Goal: Task Accomplishment & Management: Use online tool/utility

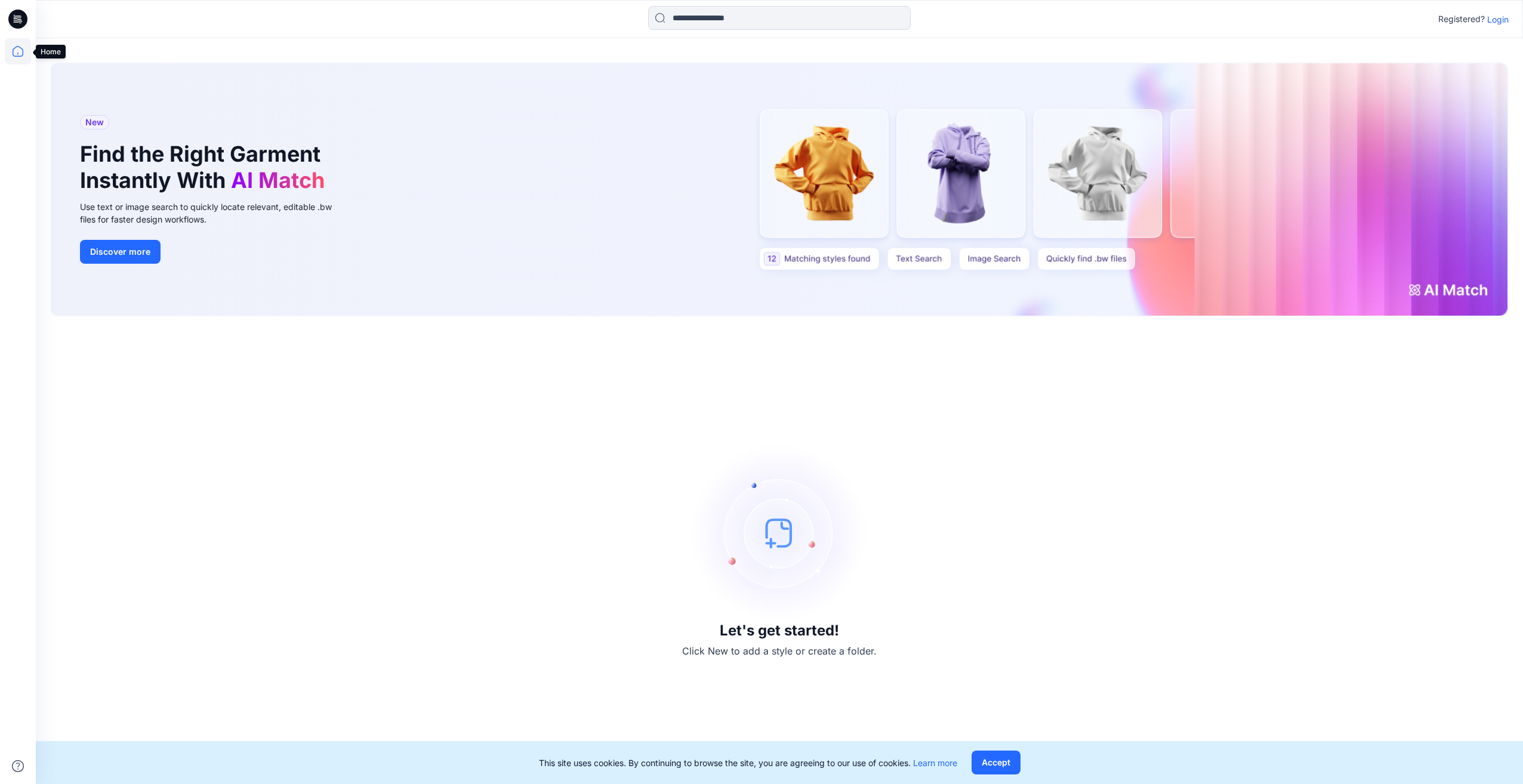
click at [15, 51] on icon at bounding box center [18, 51] width 26 height 26
click at [1498, 19] on p "Login" at bounding box center [1497, 19] width 22 height 13
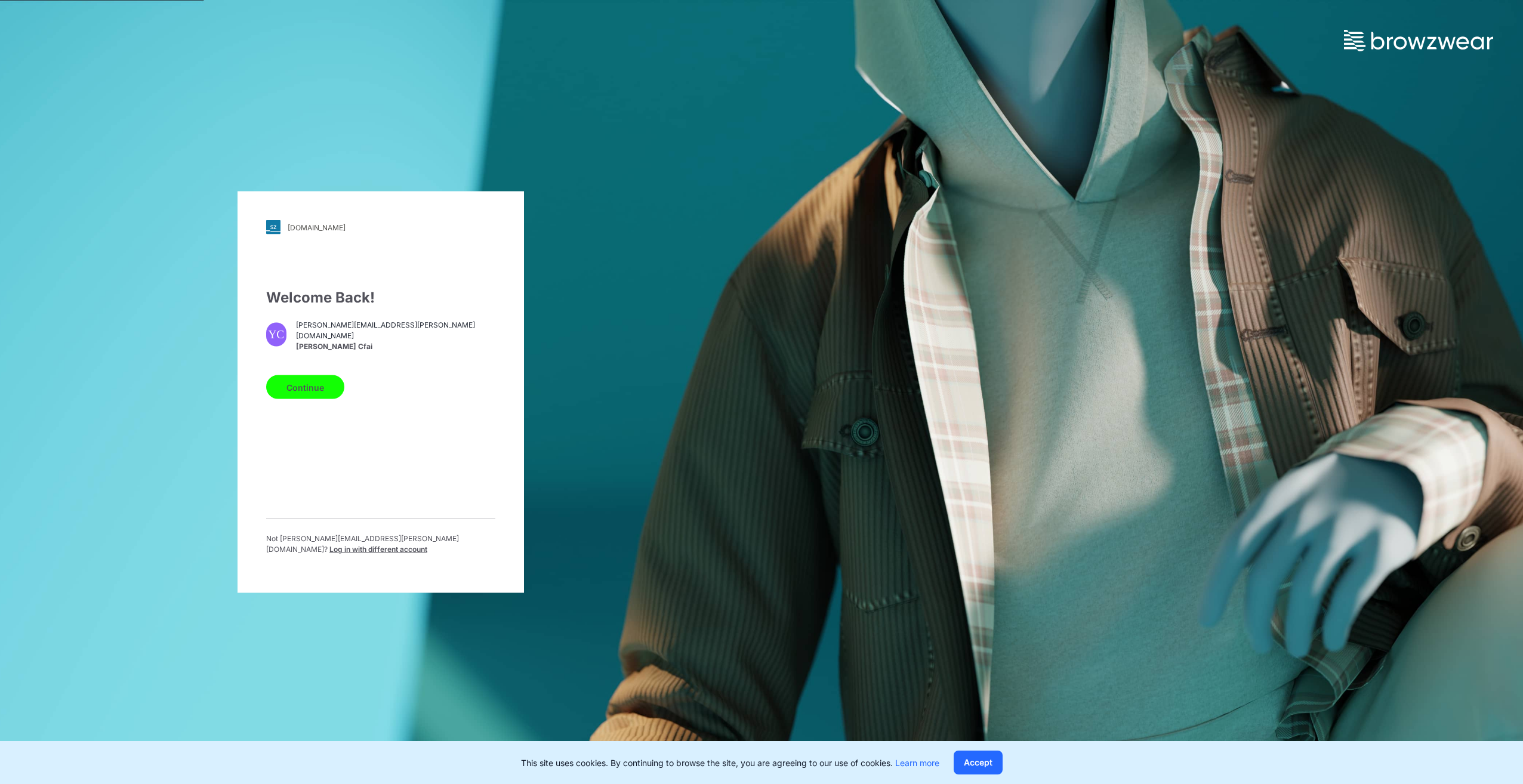
click at [310, 391] on button "Continue" at bounding box center [305, 387] width 79 height 24
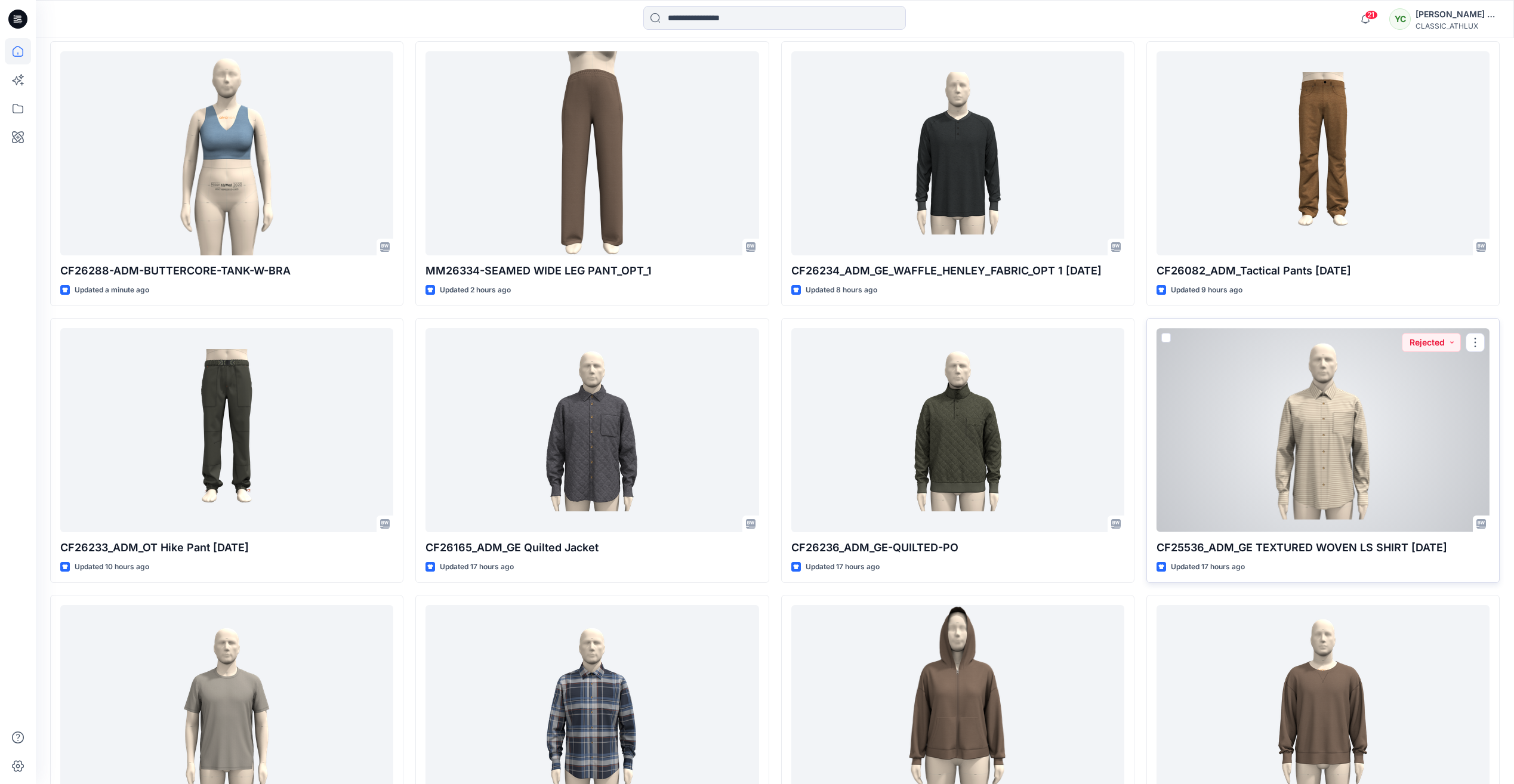
scroll to position [418, 0]
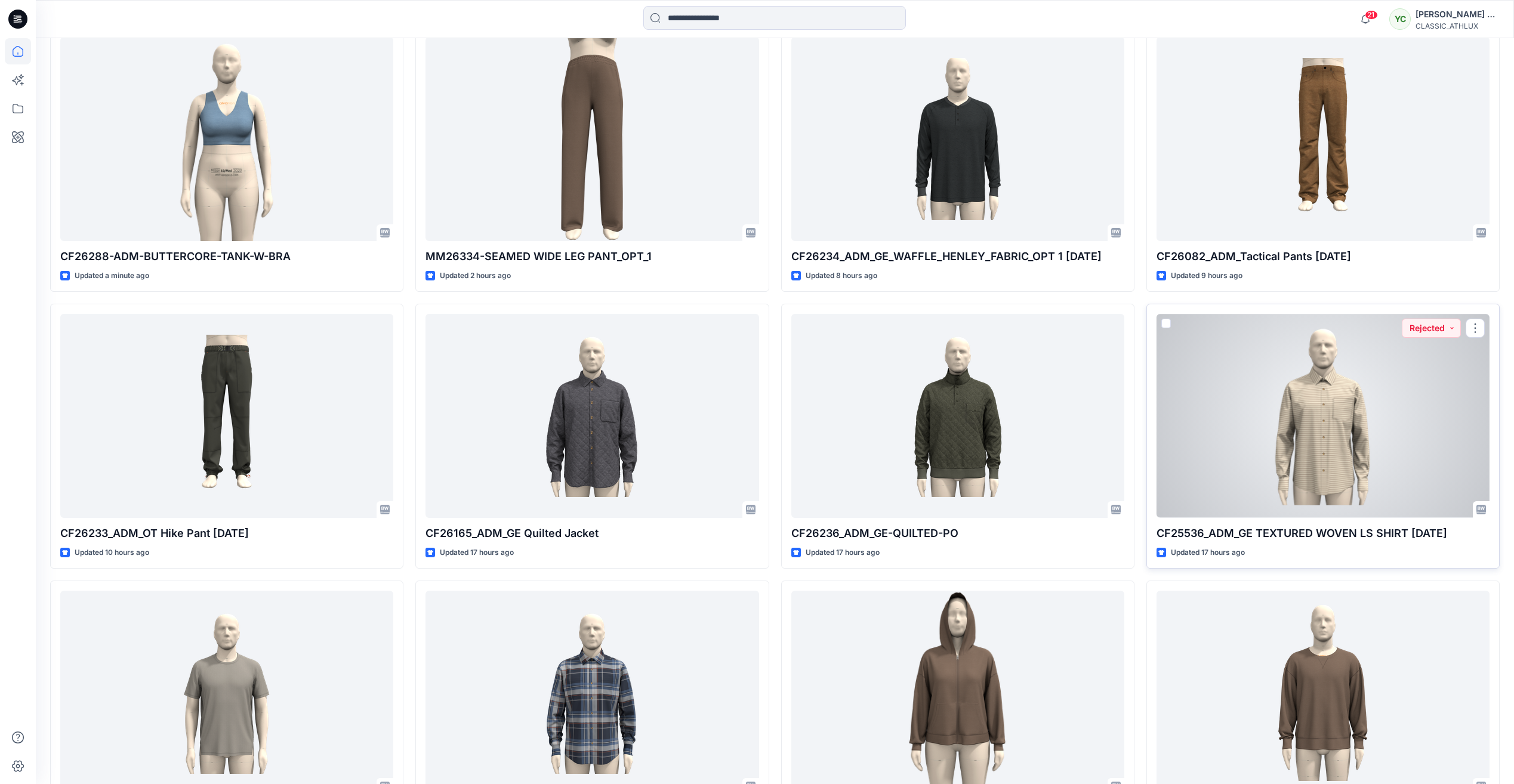
click at [1322, 433] on div at bounding box center [1322, 415] width 333 height 203
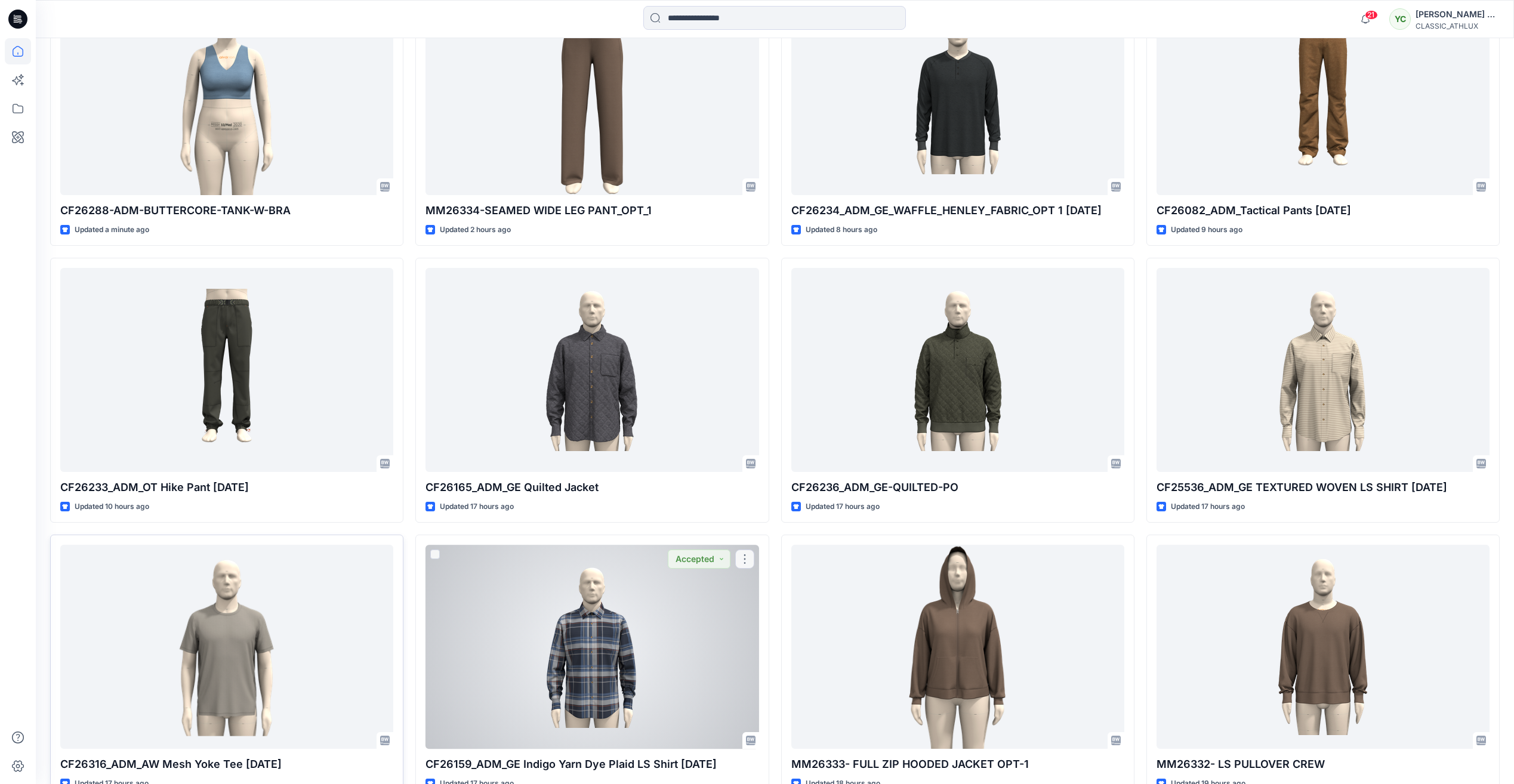
scroll to position [537, 0]
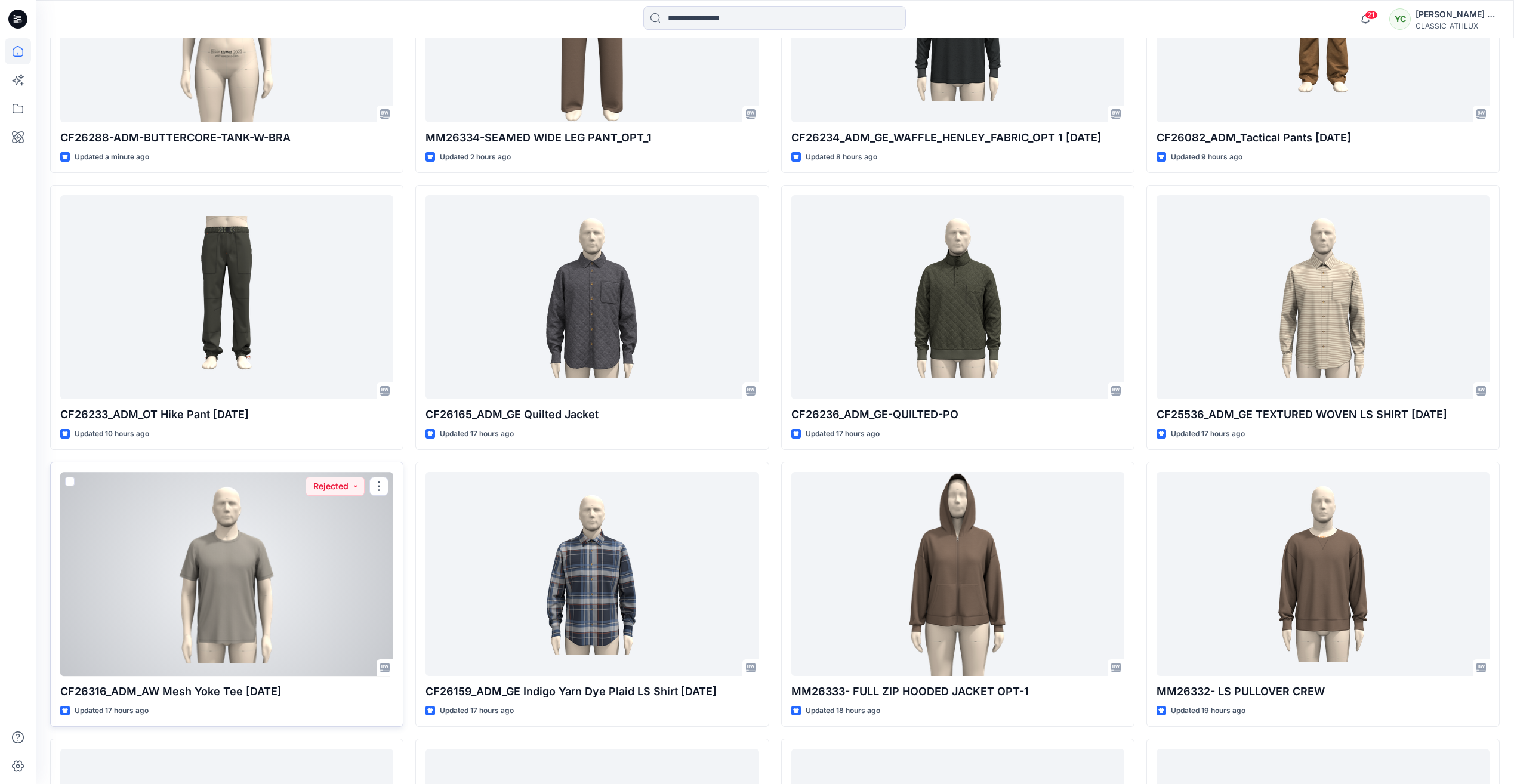
click at [203, 565] on div at bounding box center [226, 573] width 333 height 203
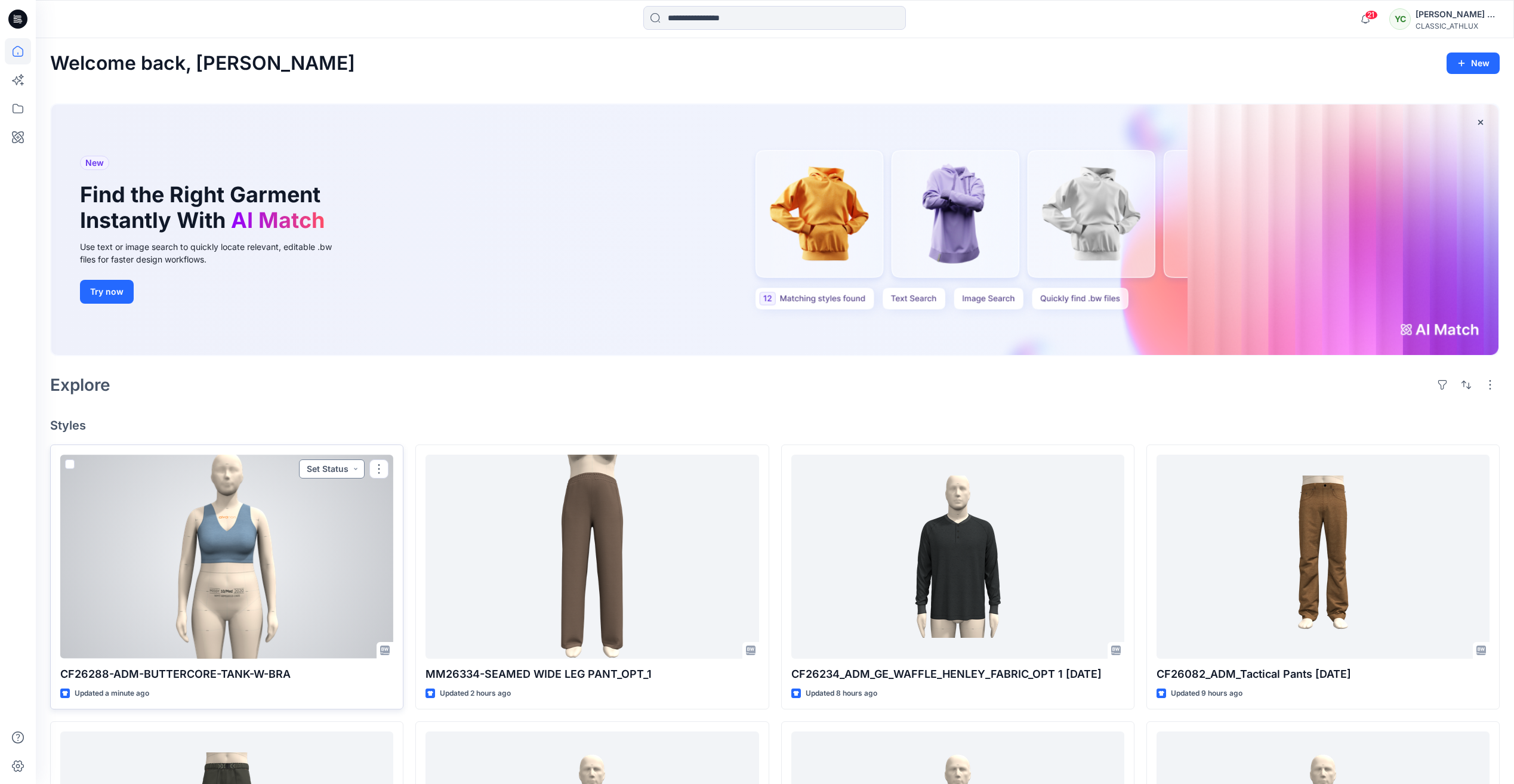
click at [344, 465] on button "Set Status" at bounding box center [332, 468] width 66 height 19
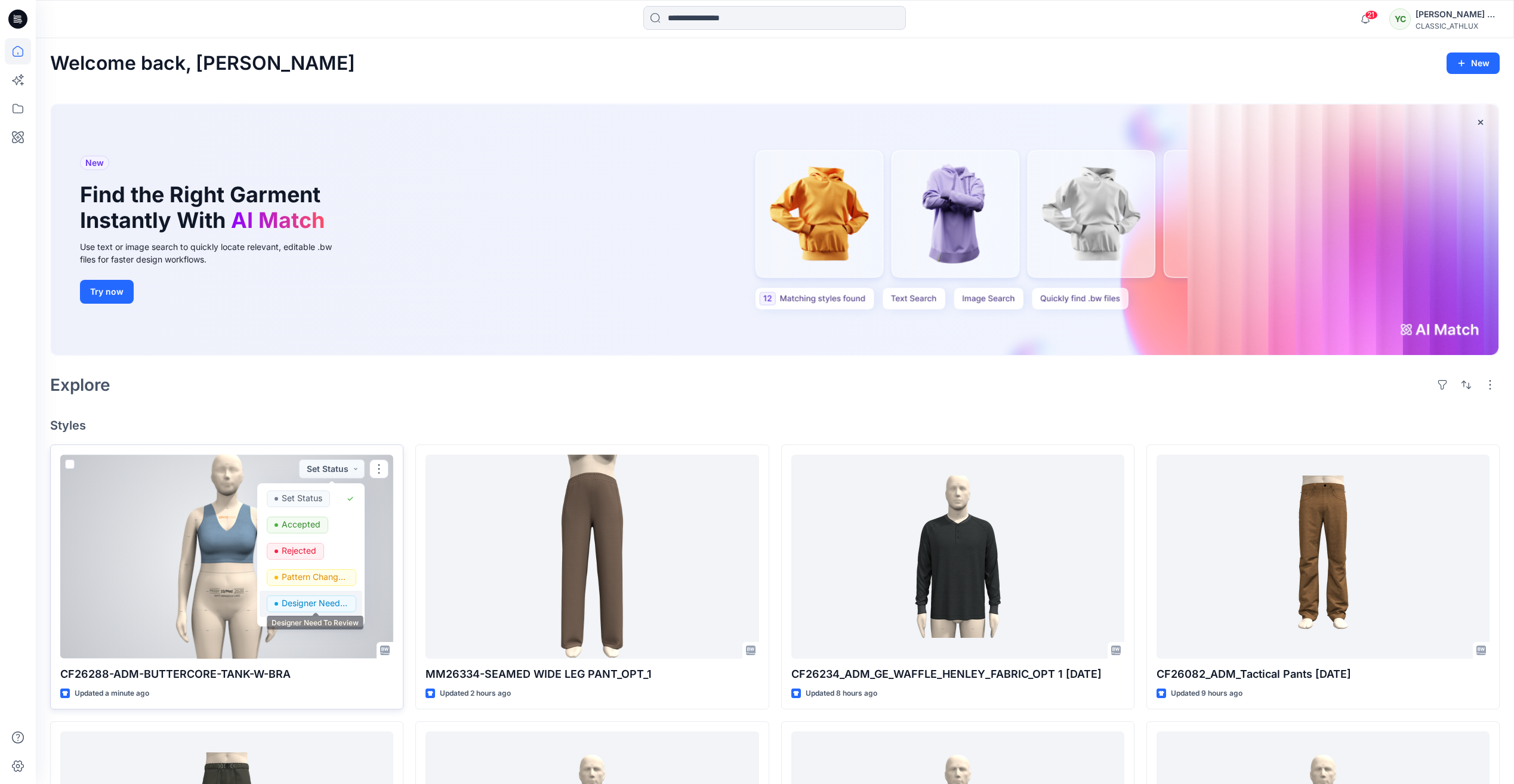
click at [330, 601] on p "Designer Need To Review" at bounding box center [315, 603] width 67 height 16
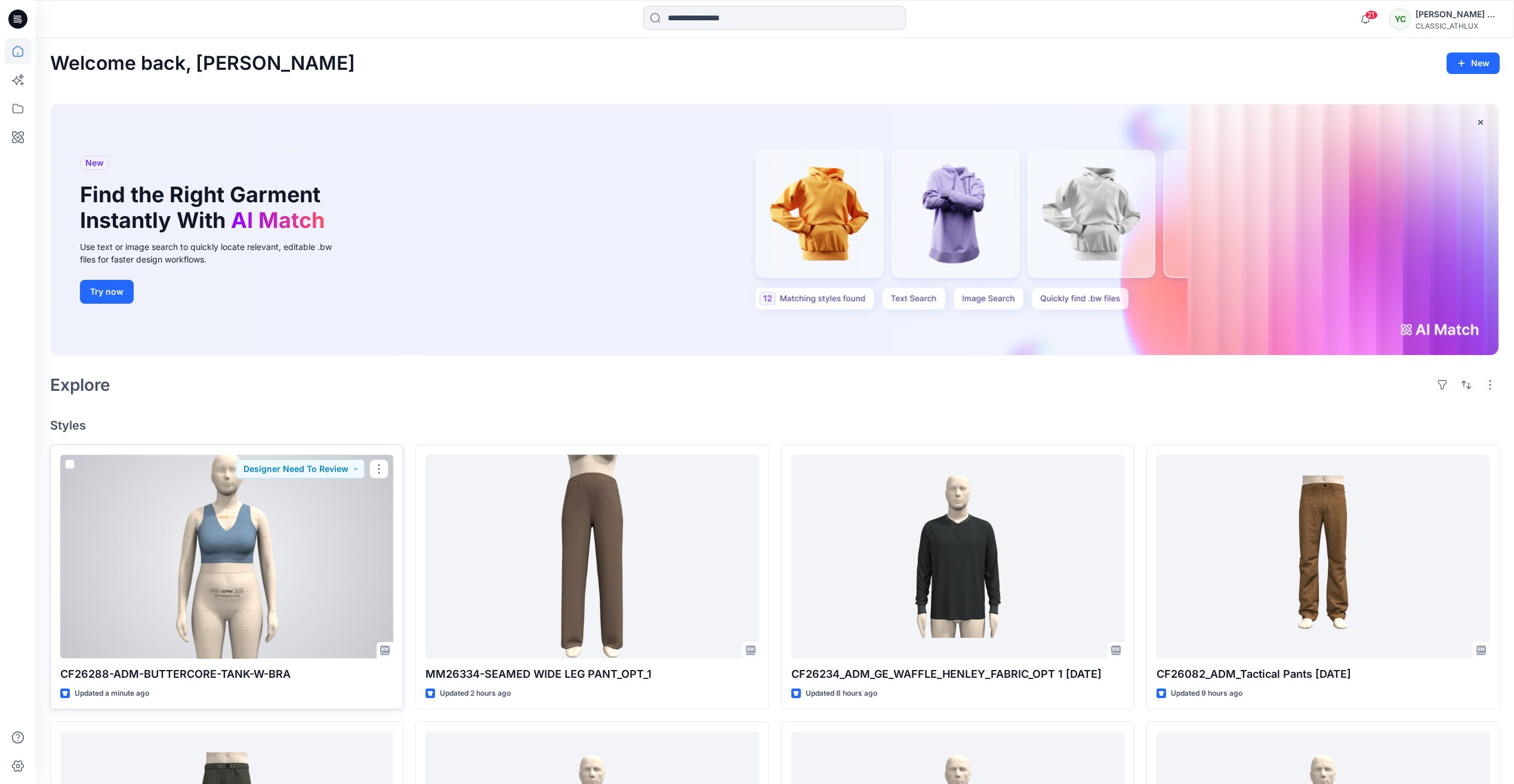
click at [328, 527] on div at bounding box center [226, 555] width 333 height 203
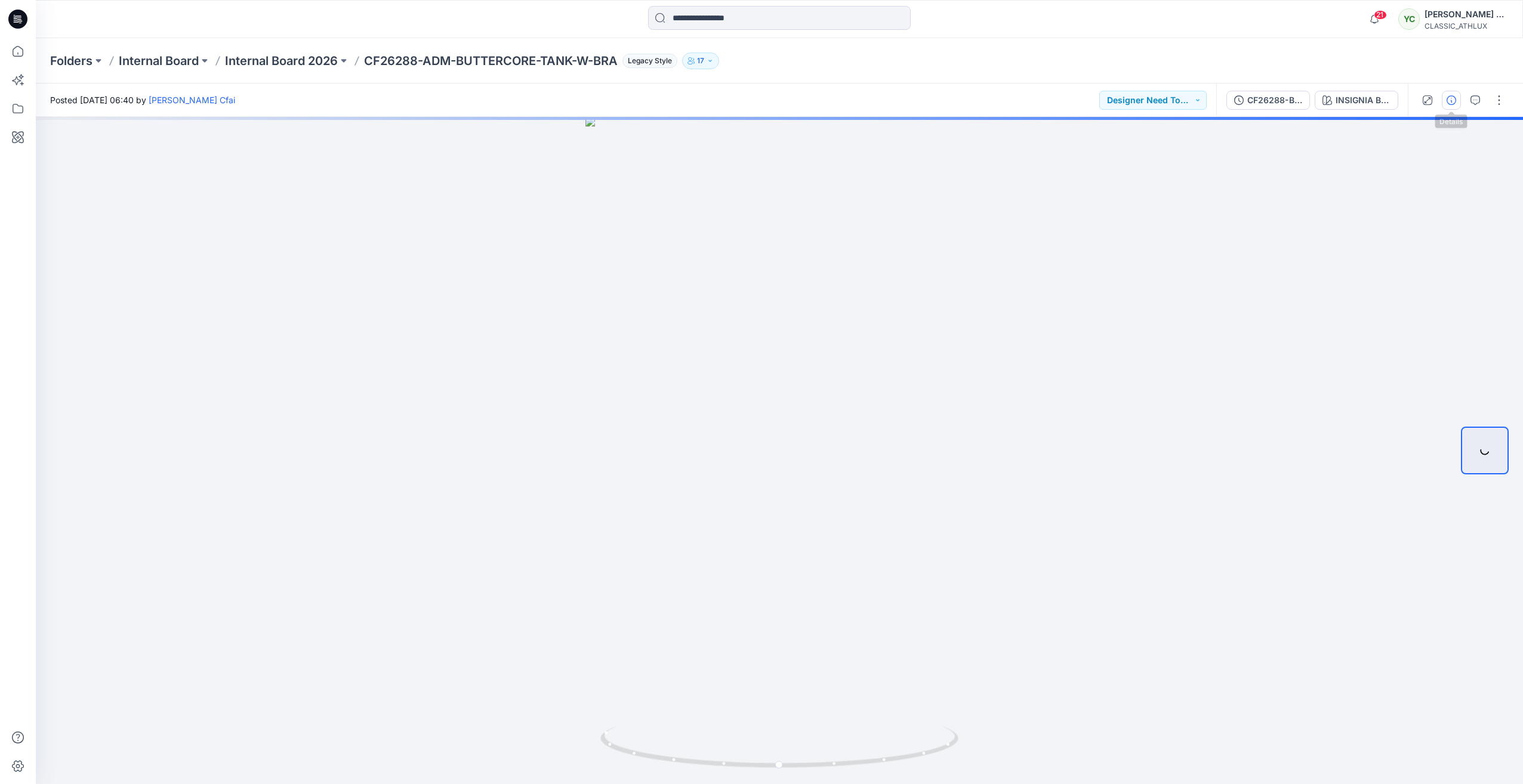
click at [1443, 101] on button "button" at bounding box center [1450, 99] width 19 height 19
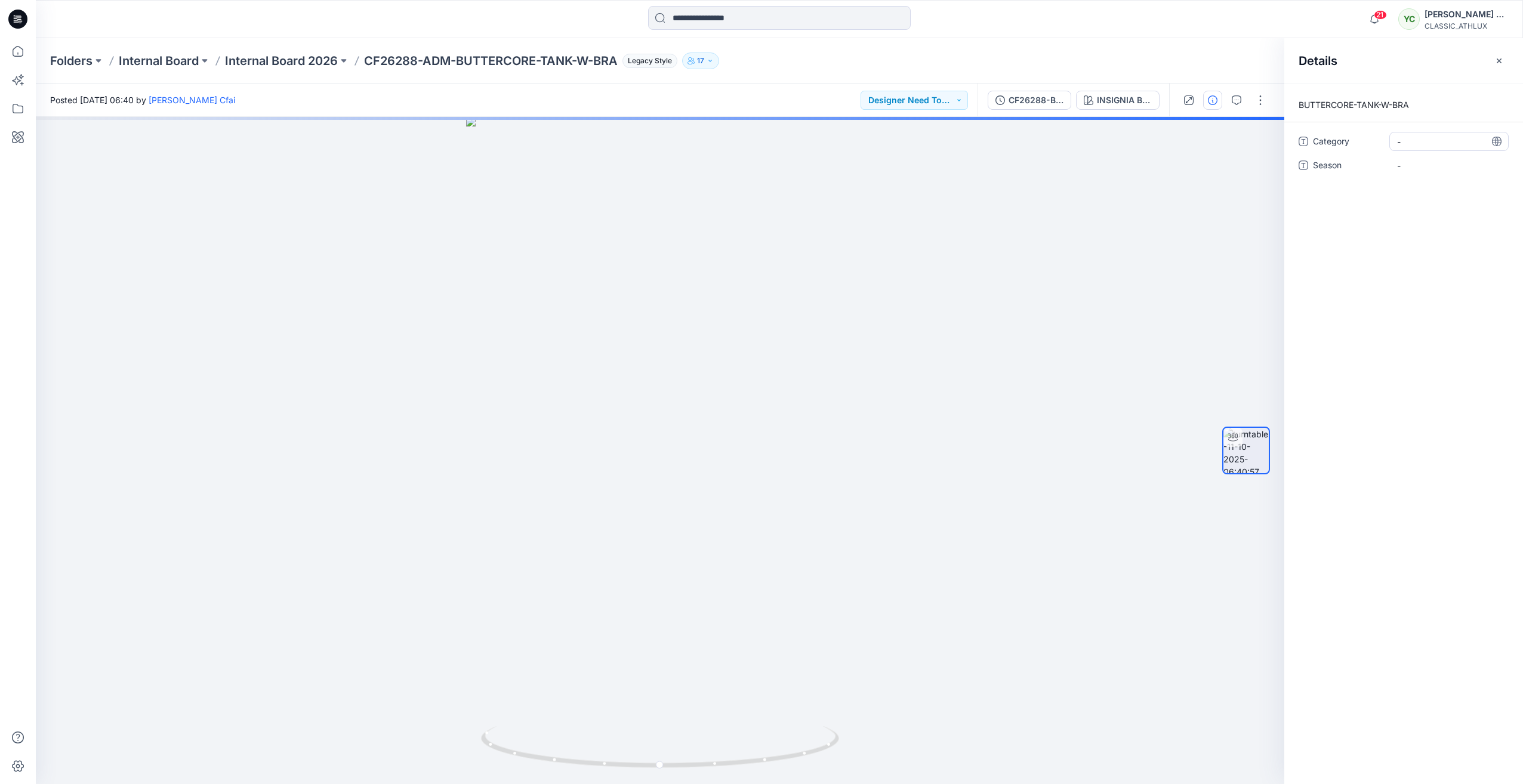
click at [1413, 136] on span "-" at bounding box center [1448, 141] width 104 height 13
type textarea "**********"
click at [1421, 156] on div "-" at bounding box center [1448, 165] width 120 height 19
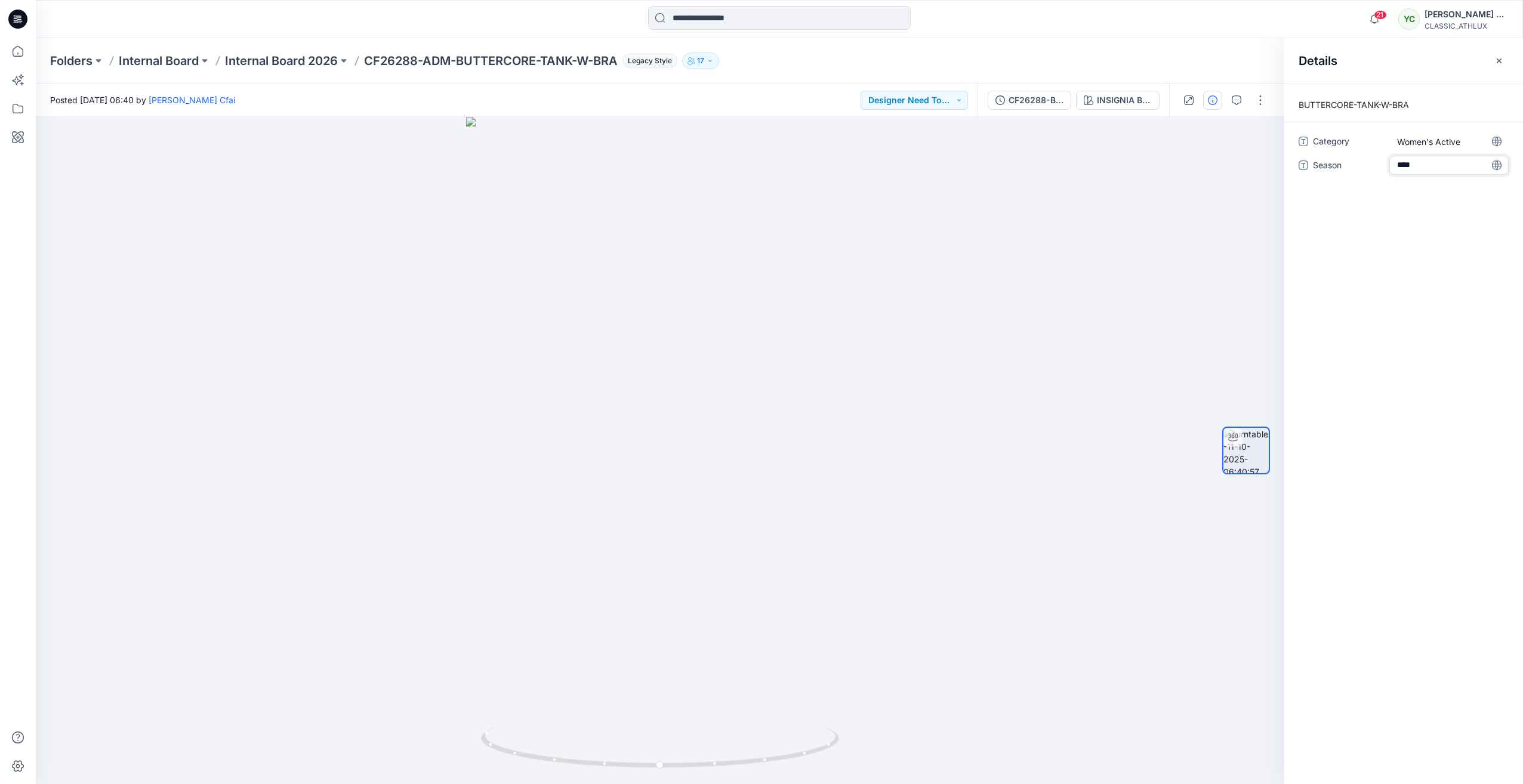
type textarea "*****"
click at [1502, 60] on icon "button" at bounding box center [1498, 61] width 10 height 10
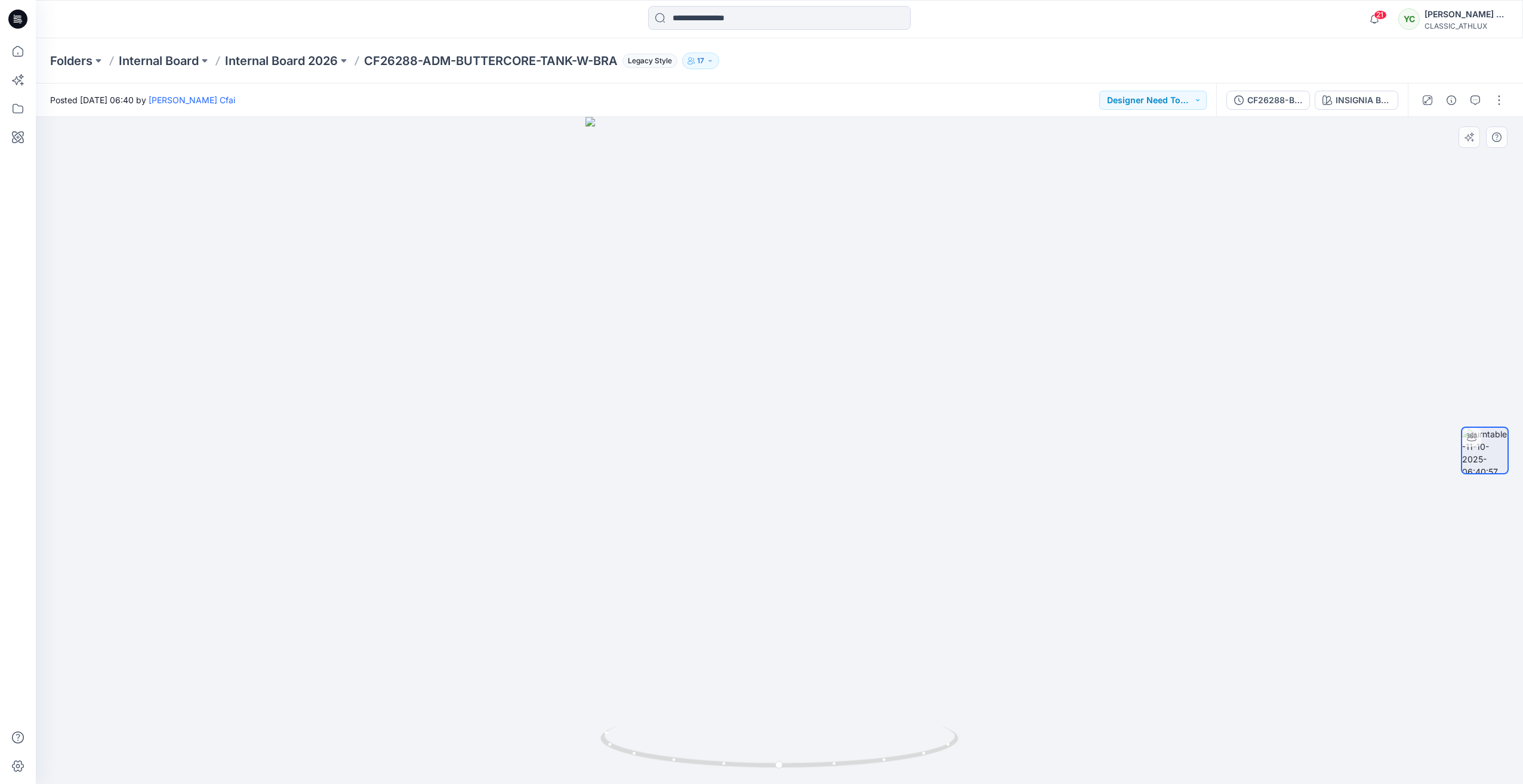
click at [1129, 212] on div at bounding box center [778, 450] width 1487 height 667
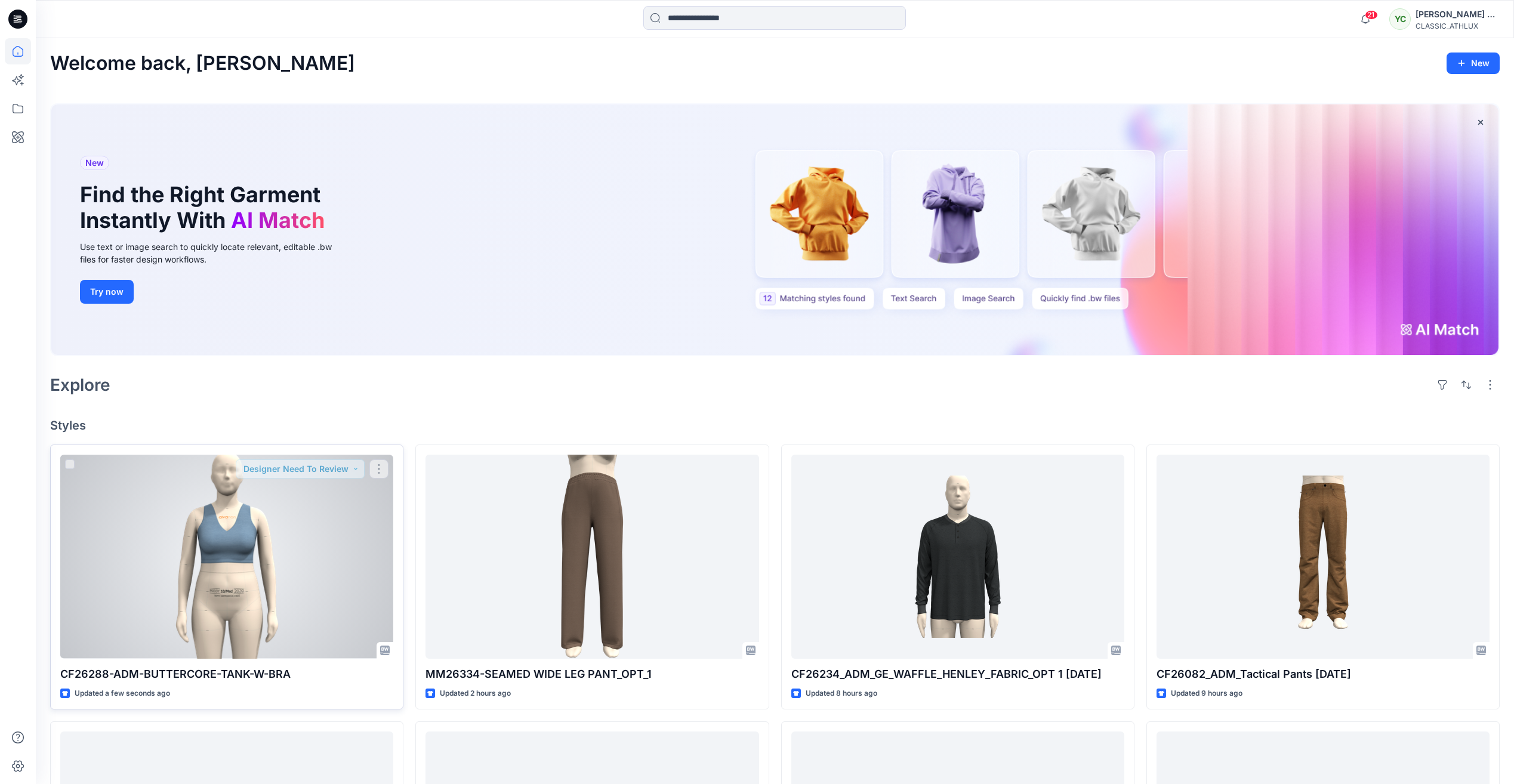
click at [287, 576] on div at bounding box center [226, 555] width 333 height 203
